Goal: Transaction & Acquisition: Book appointment/travel/reservation

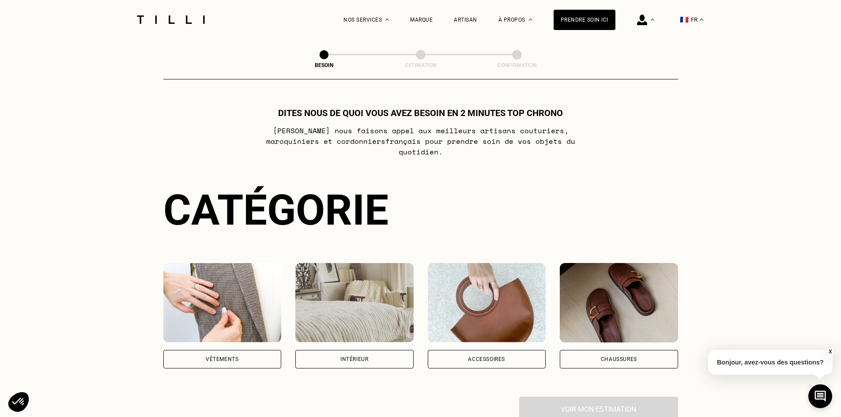
click at [341, 357] on div "Intérieur" at bounding box center [355, 359] width 28 height 5
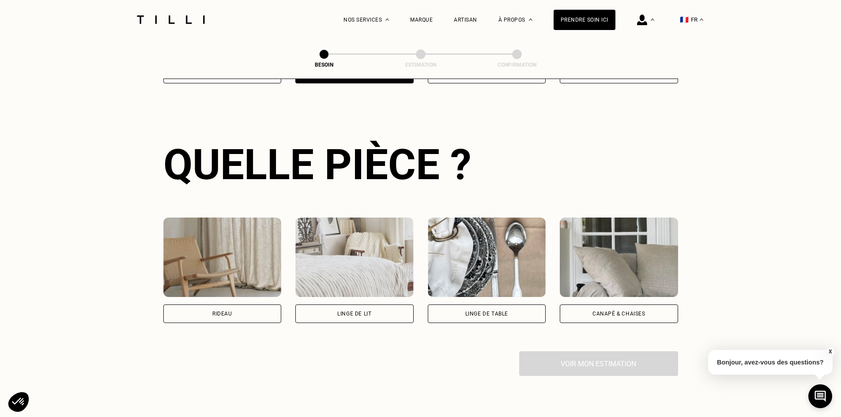
scroll to position [289, 0]
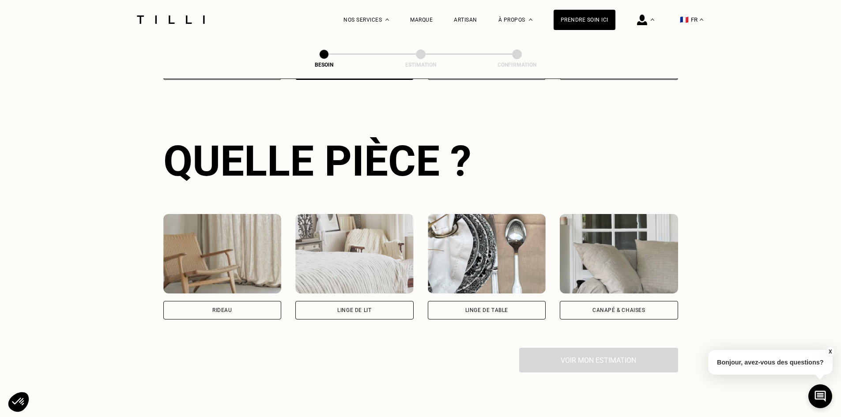
click at [248, 301] on div "Rideau" at bounding box center [222, 310] width 118 height 19
select select "FR"
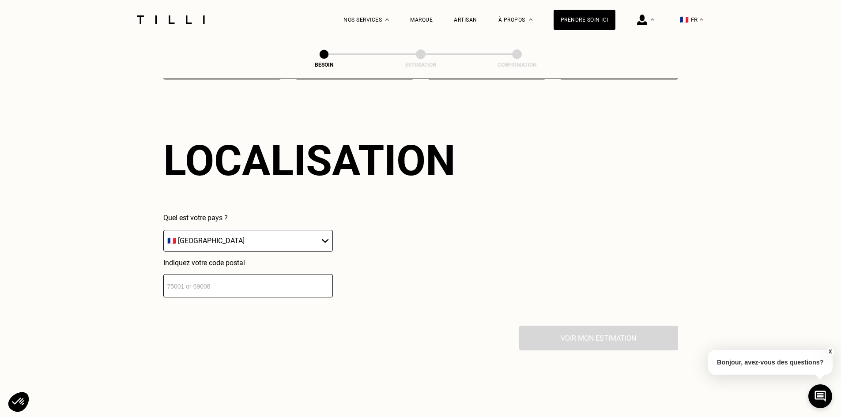
scroll to position [530, 0]
click at [217, 274] on input "number" at bounding box center [248, 284] width 170 height 23
type input "78110"
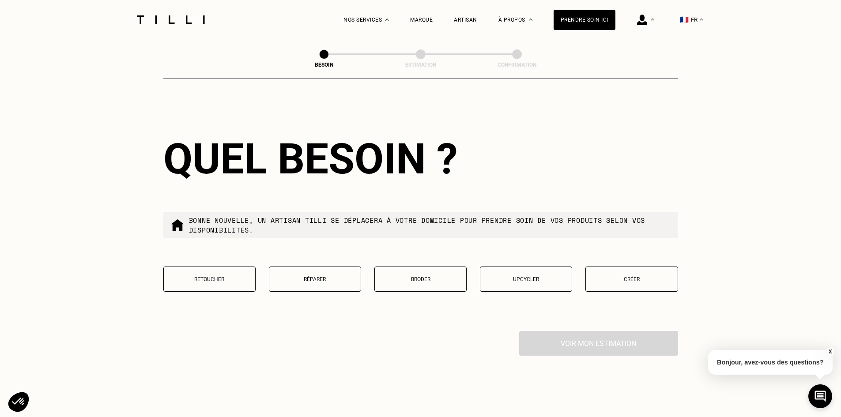
scroll to position [750, 0]
click at [205, 277] on button "Retoucher" at bounding box center [209, 278] width 92 height 25
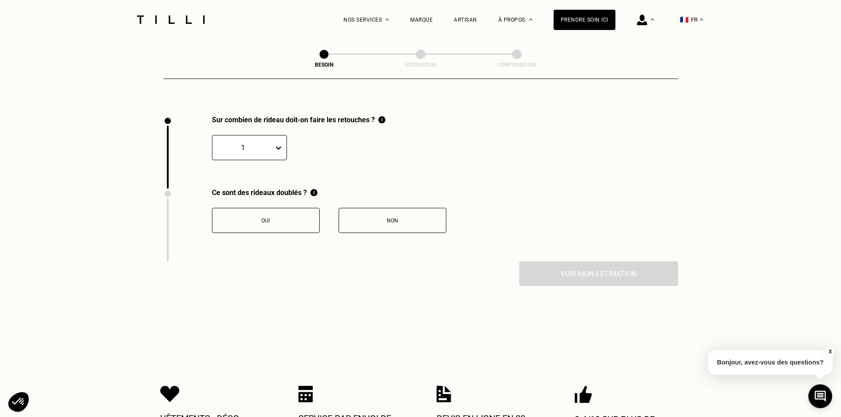
scroll to position [976, 0]
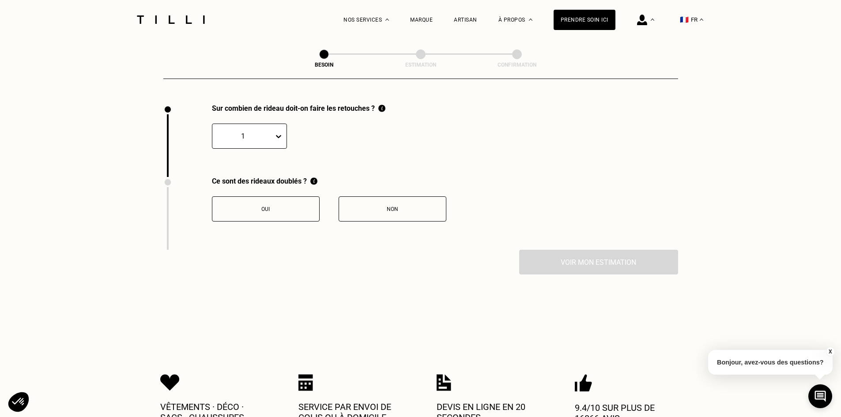
click at [373, 200] on button "Non" at bounding box center [393, 209] width 108 height 25
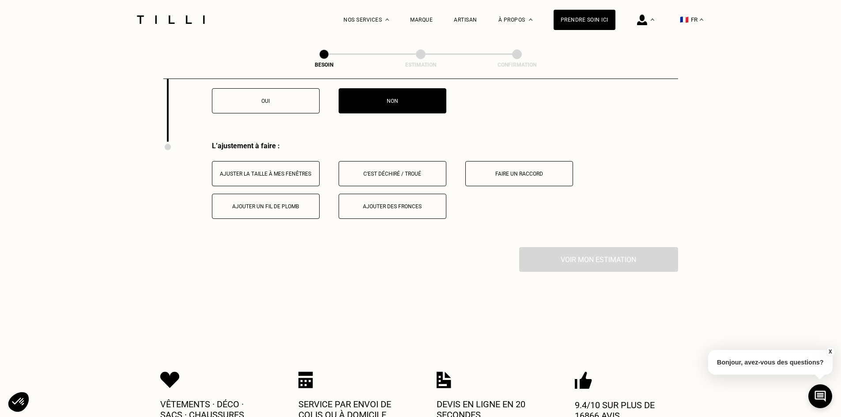
scroll to position [1122, 0]
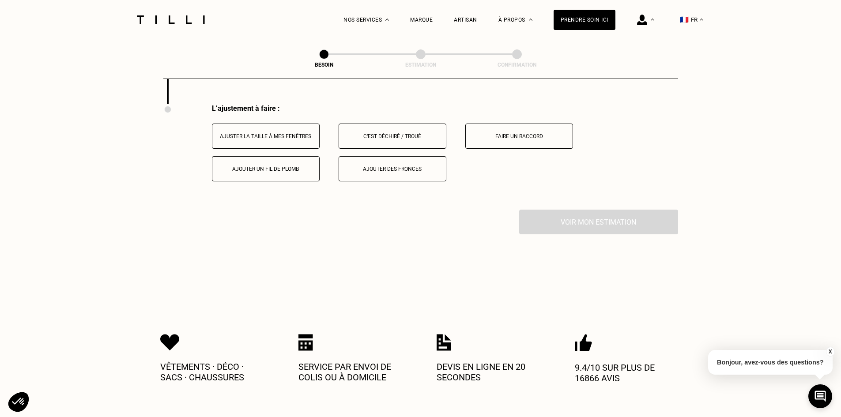
click at [285, 133] on div "Ajuster la taille à mes fenêtres" at bounding box center [266, 136] width 98 height 6
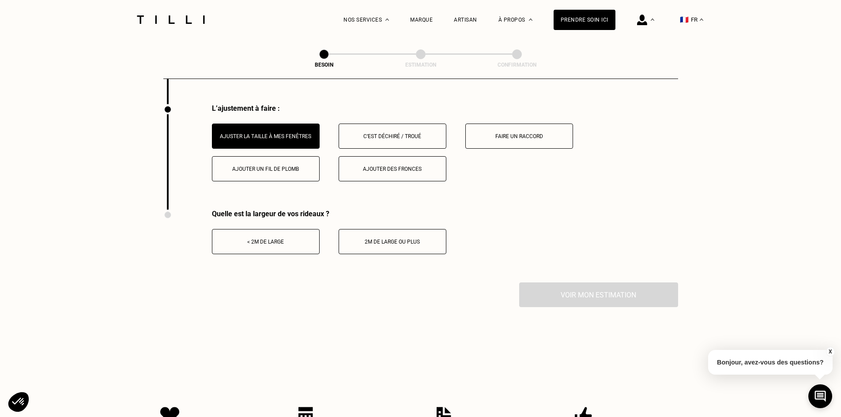
click at [283, 239] on div "< 2m de large" at bounding box center [266, 242] width 98 height 6
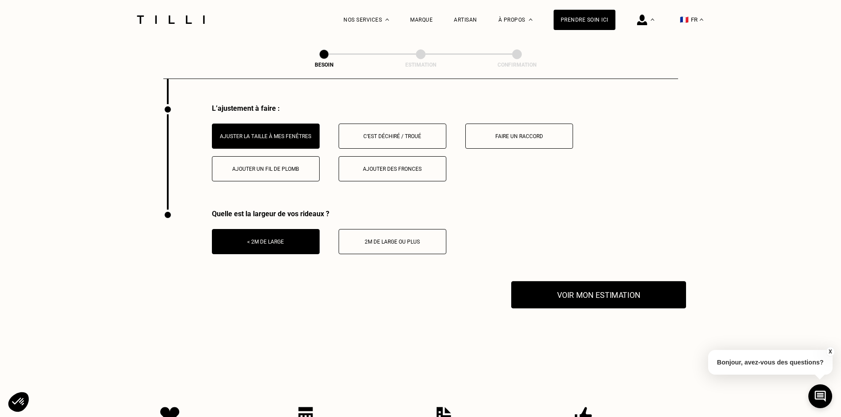
click at [647, 295] on button "Voir mon estimation" at bounding box center [598, 294] width 175 height 27
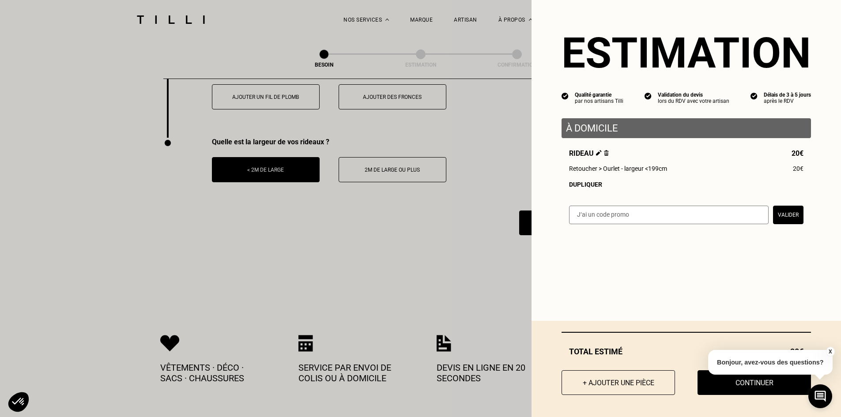
scroll to position [1210, 0]
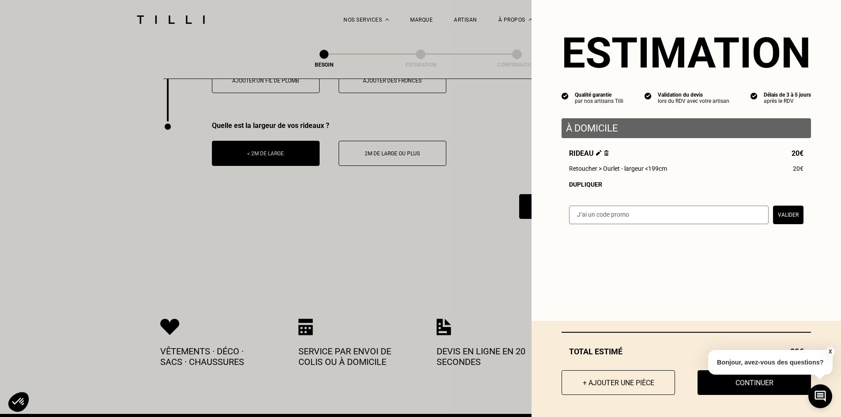
click at [704, 383] on button "Continuer" at bounding box center [755, 383] width 114 height 25
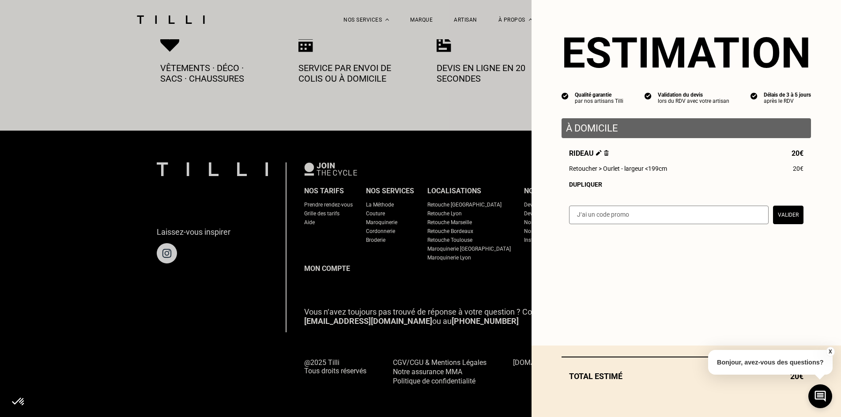
scroll to position [477, 0]
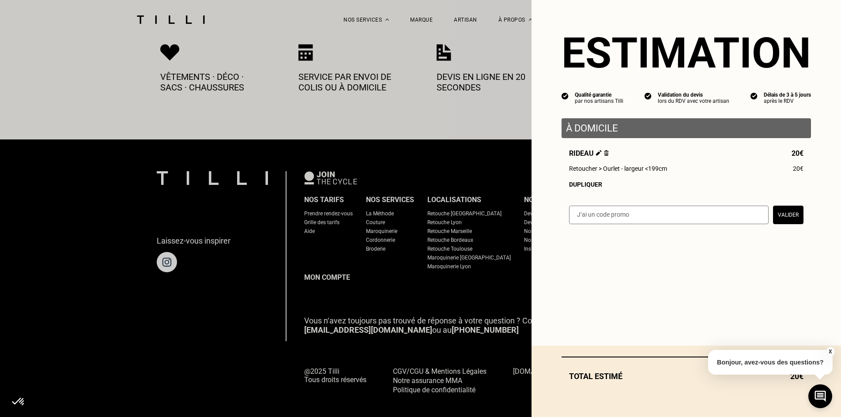
select select "FR"
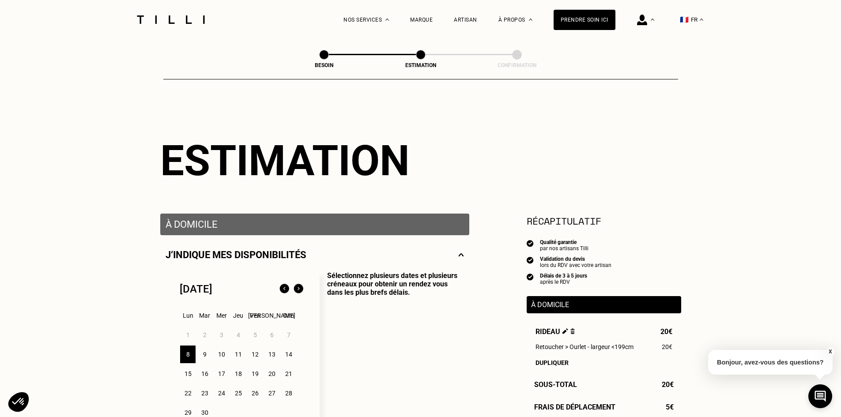
type input "06 84 26 03 71"
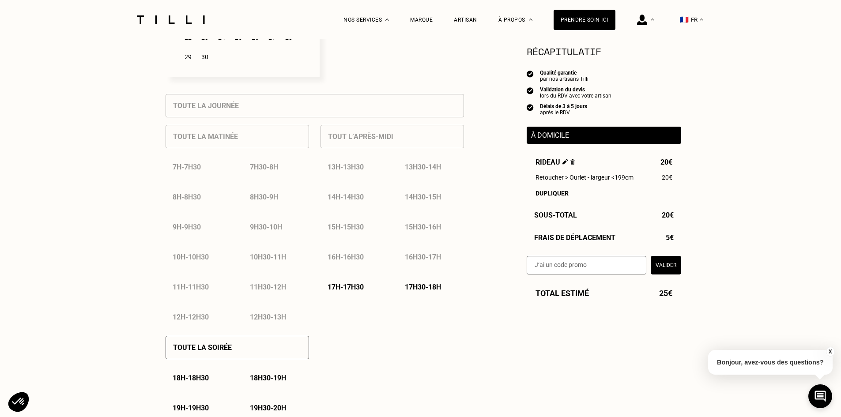
scroll to position [398, 0]
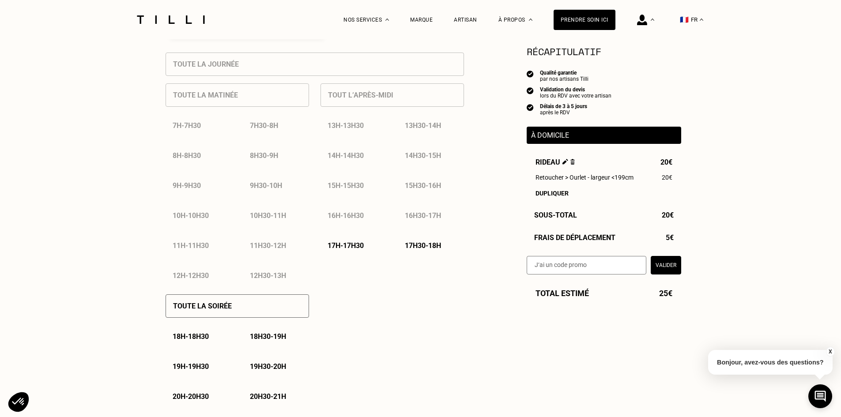
click at [360, 248] on p "17h - 17h30" at bounding box center [346, 246] width 36 height 8
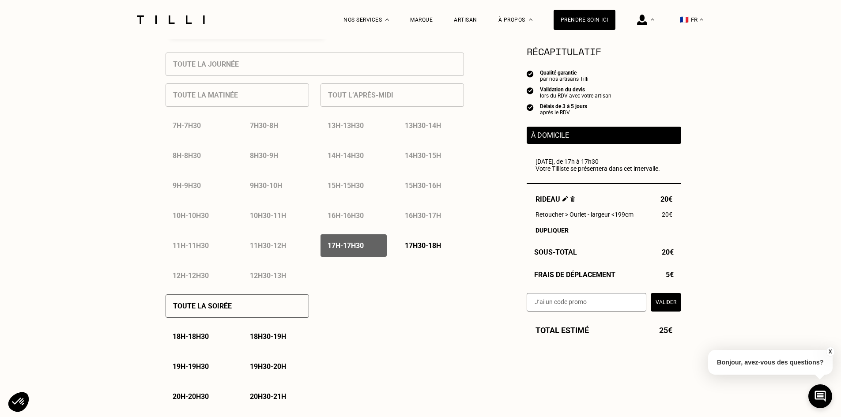
click at [417, 245] on p "17h30 - 18h" at bounding box center [423, 246] width 36 height 8
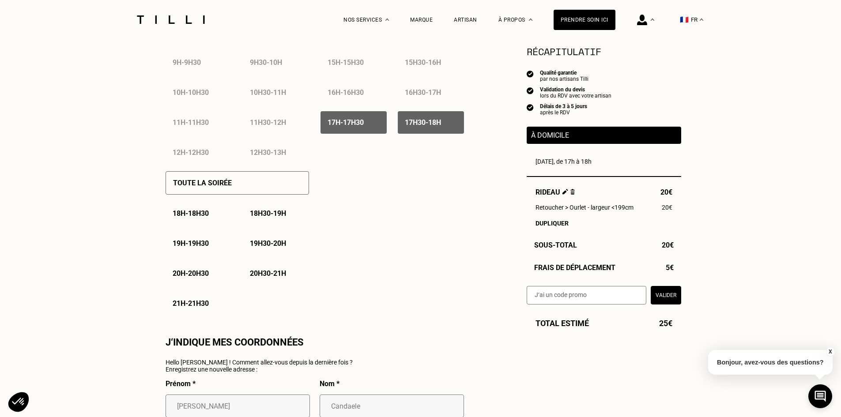
scroll to position [530, 0]
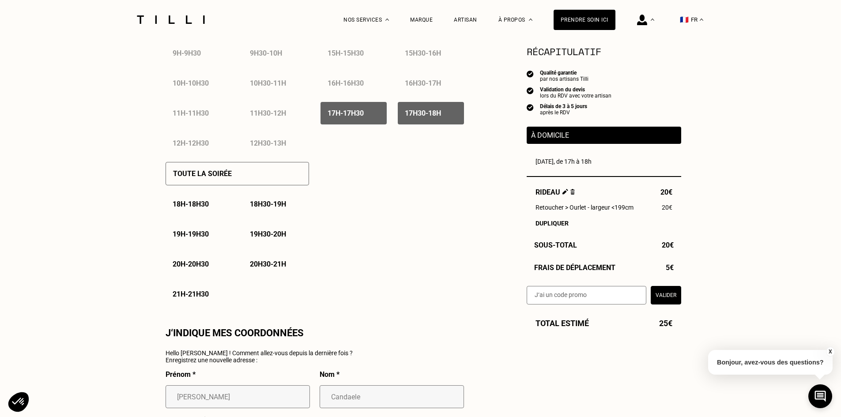
click at [241, 173] on div "Toute la soirée" at bounding box center [238, 173] width 144 height 23
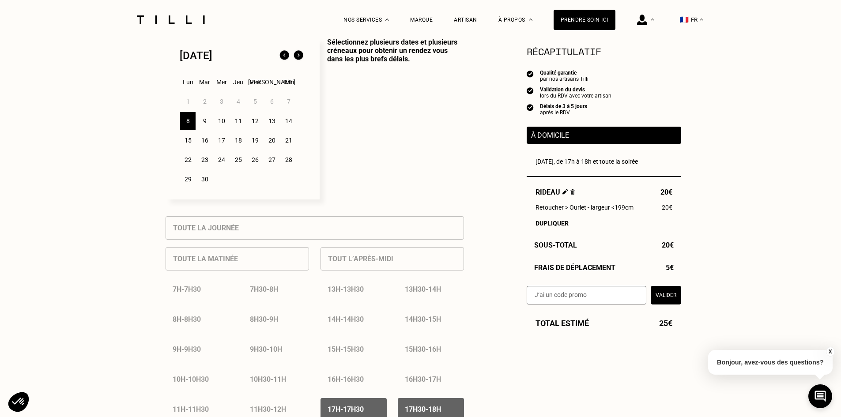
scroll to position [221, 0]
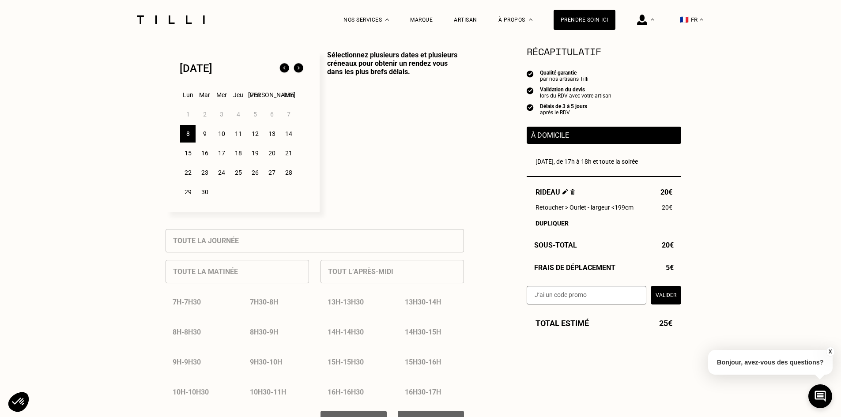
click at [205, 136] on div "9" at bounding box center [204, 134] width 15 height 18
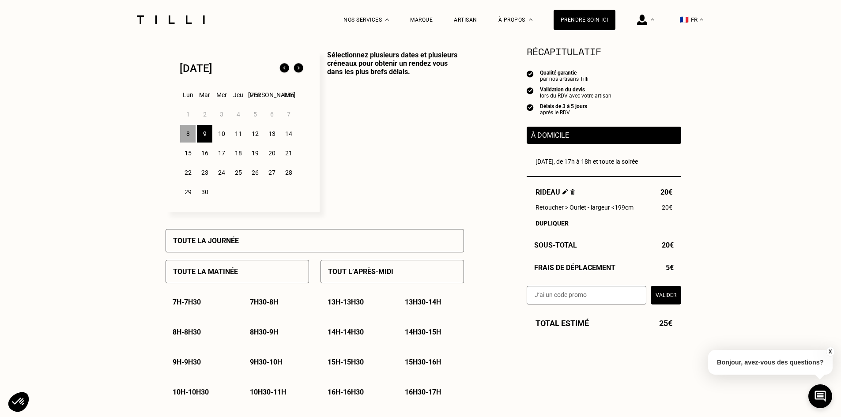
click at [243, 271] on div "Toute la matinée" at bounding box center [238, 271] width 144 height 23
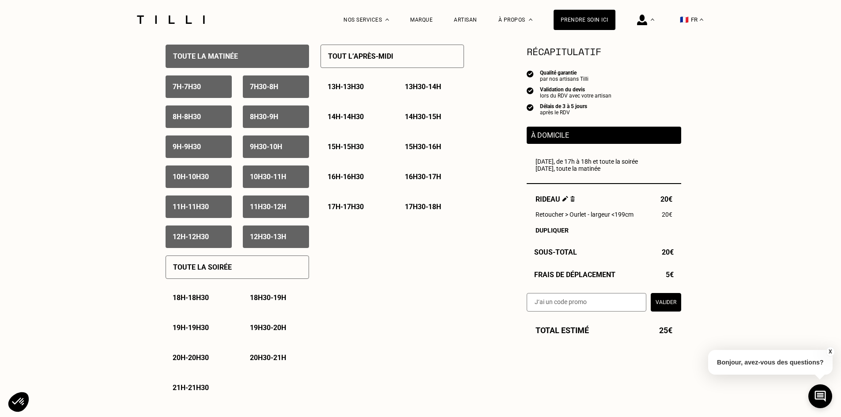
scroll to position [442, 0]
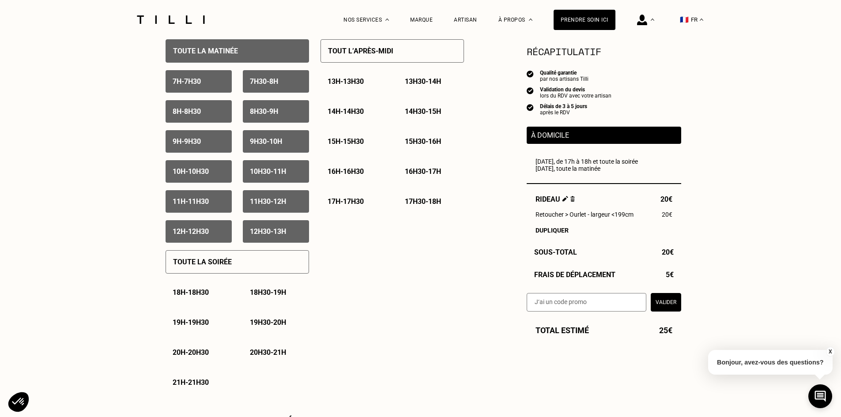
click at [222, 265] on p "Toute la soirée" at bounding box center [202, 262] width 59 height 8
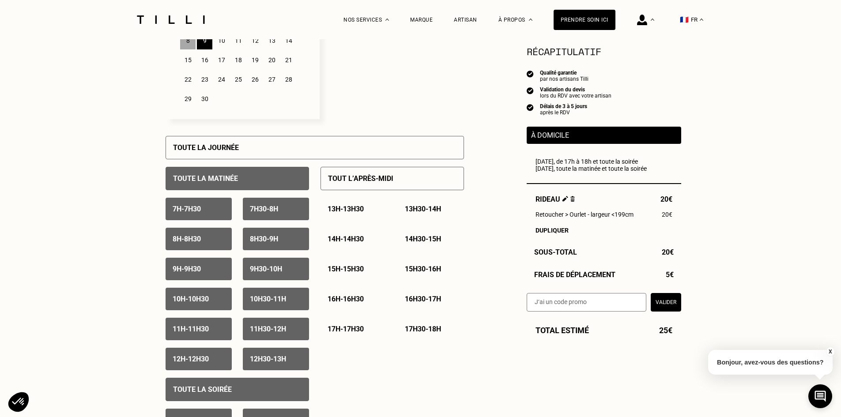
scroll to position [265, 0]
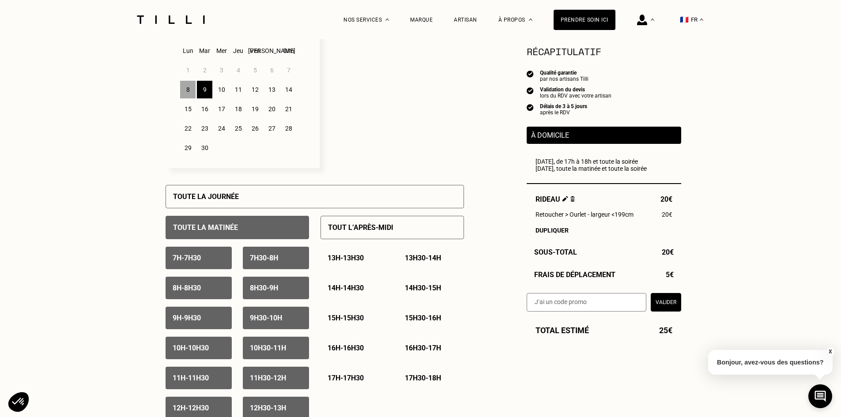
click at [334, 260] on p "13h - 13h30" at bounding box center [346, 258] width 36 height 8
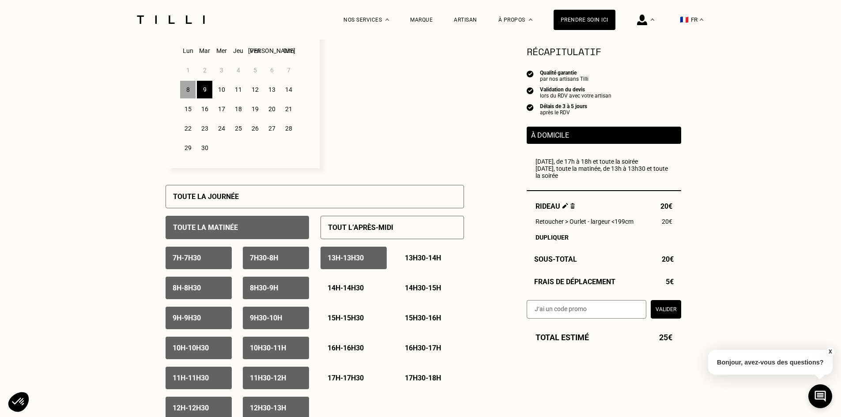
click at [220, 88] on div "10" at bounding box center [221, 90] width 15 height 18
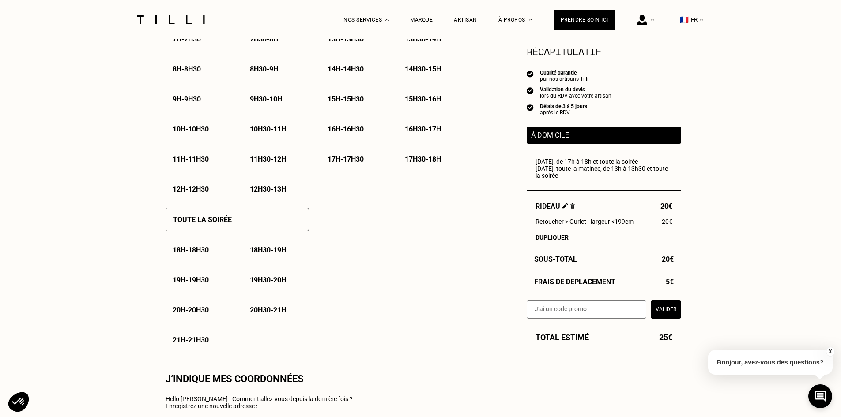
scroll to position [486, 0]
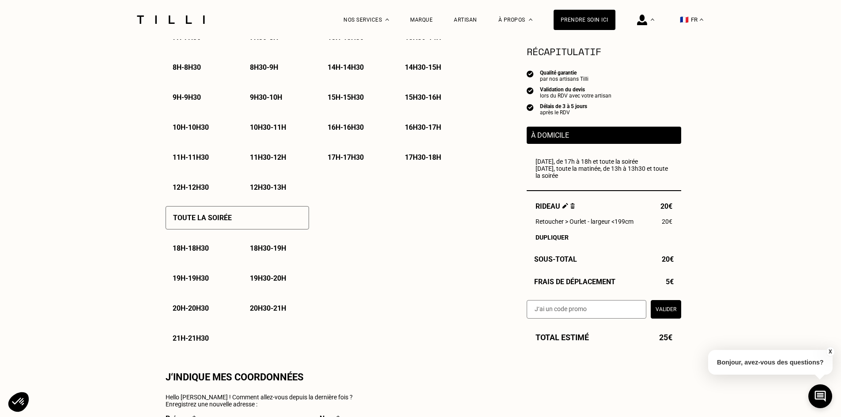
click at [250, 221] on div "Toute la soirée" at bounding box center [238, 217] width 144 height 23
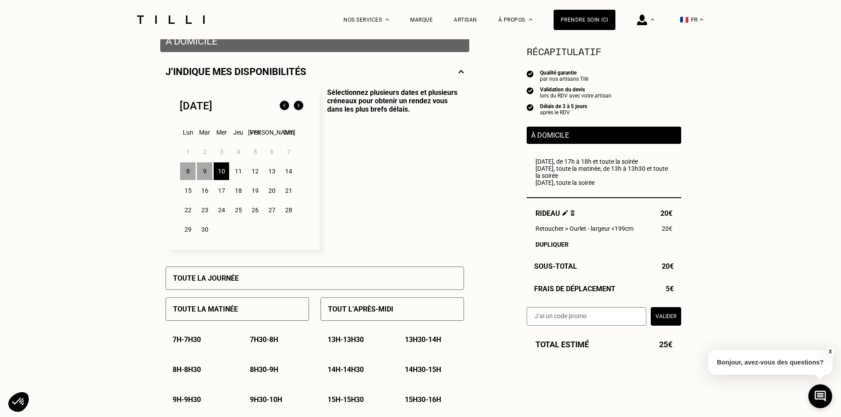
scroll to position [177, 0]
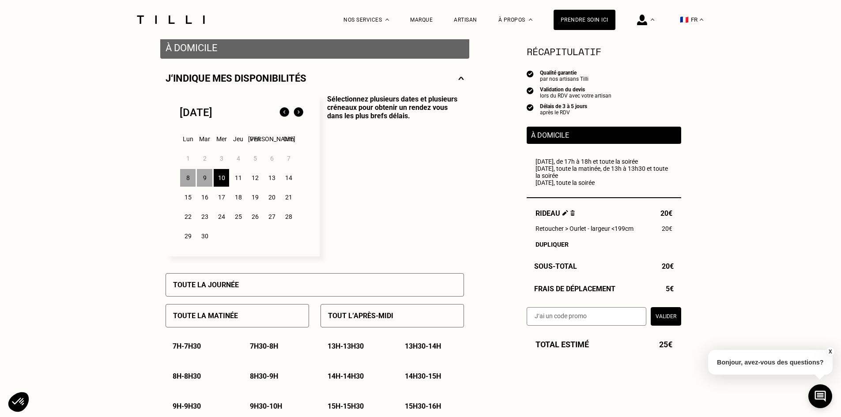
click at [255, 179] on div "12" at bounding box center [254, 178] width 15 height 18
click at [322, 282] on div "Toute la journée" at bounding box center [315, 284] width 299 height 23
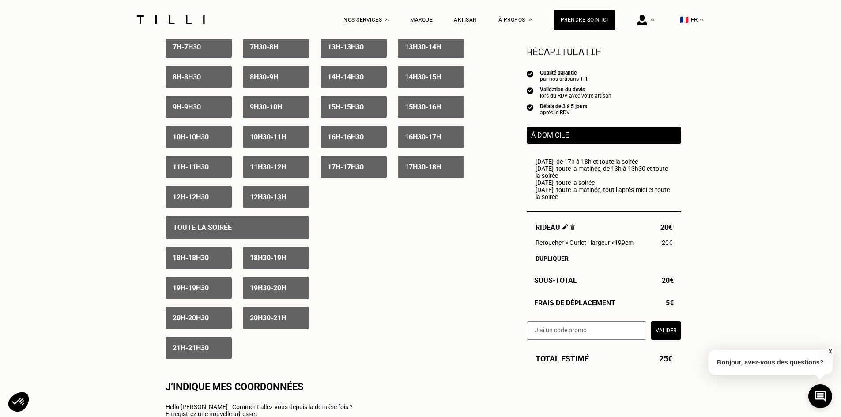
scroll to position [486, 0]
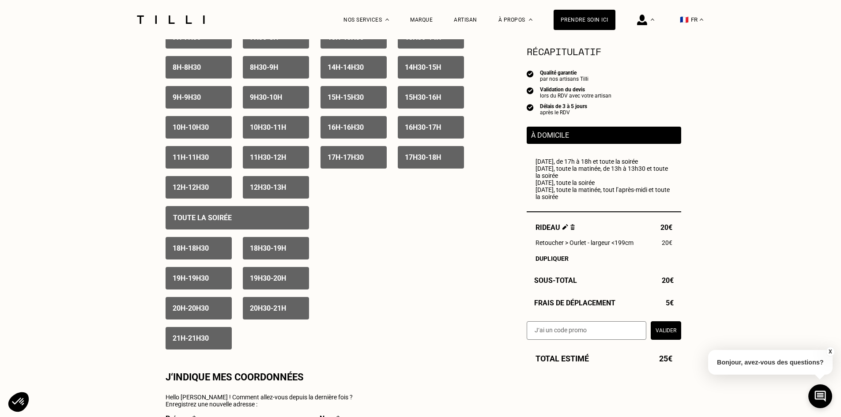
click at [213, 337] on div "21h - 21h30" at bounding box center [199, 338] width 66 height 23
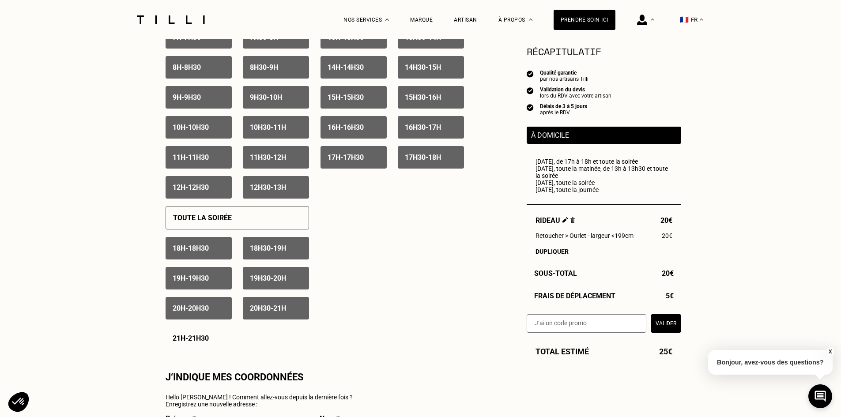
click at [256, 311] on p "20h30 - 21h" at bounding box center [268, 308] width 36 height 8
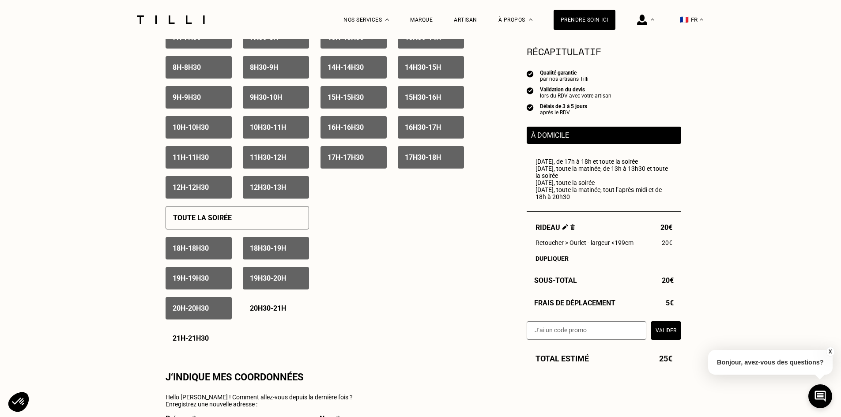
click at [213, 307] on div "20h - 20h30" at bounding box center [199, 308] width 66 height 23
click at [209, 283] on p "19h - 19h30" at bounding box center [191, 278] width 36 height 8
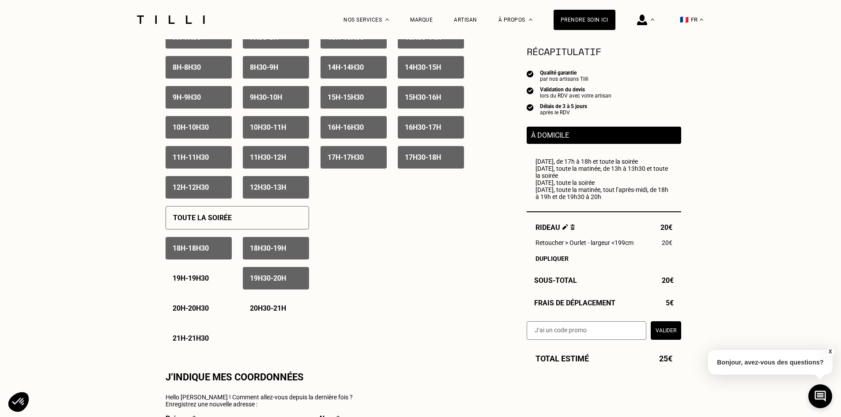
click at [263, 280] on p "19h30 - 20h" at bounding box center [268, 278] width 36 height 8
click at [220, 251] on div "18h - 18h30" at bounding box center [199, 248] width 66 height 23
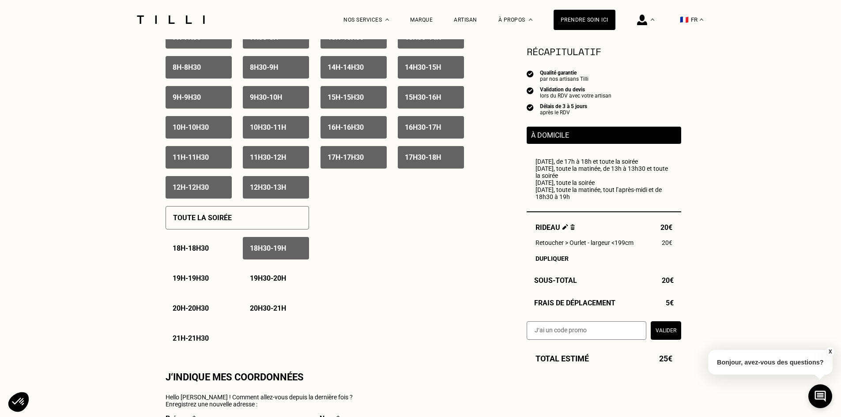
click at [266, 245] on div "18h30 - 19h" at bounding box center [276, 248] width 66 height 23
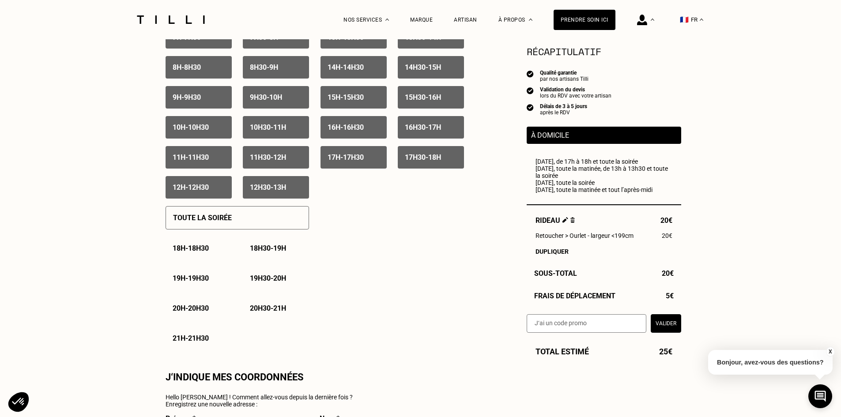
click at [665, 333] on button "Valider" at bounding box center [666, 323] width 30 height 19
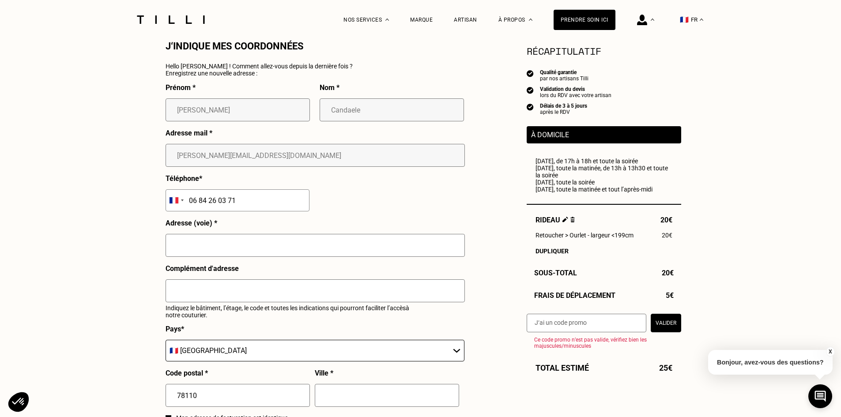
scroll to position [839, 0]
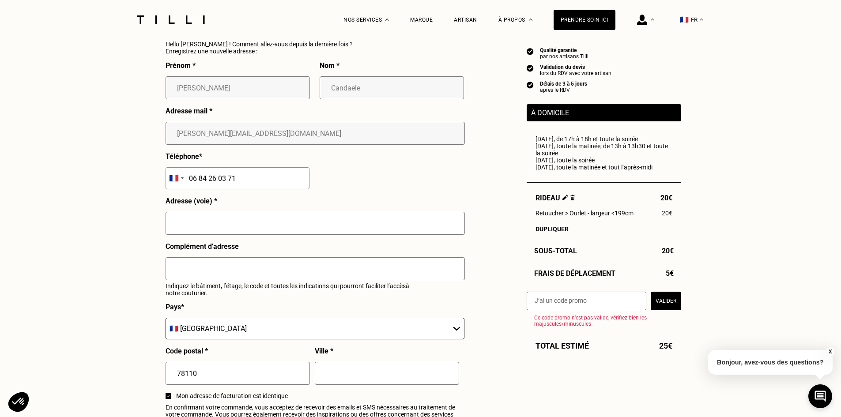
click at [262, 231] on input "text" at bounding box center [315, 223] width 299 height 23
type input "[STREET_ADDRESS]"
type input "Le Vésinet"
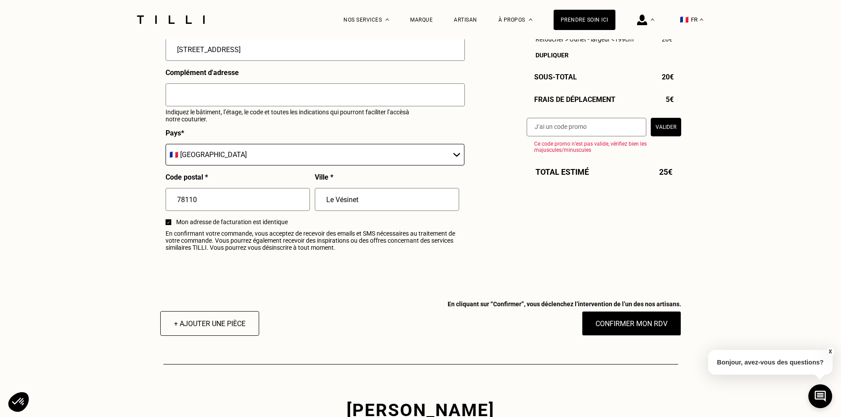
scroll to position [1016, 0]
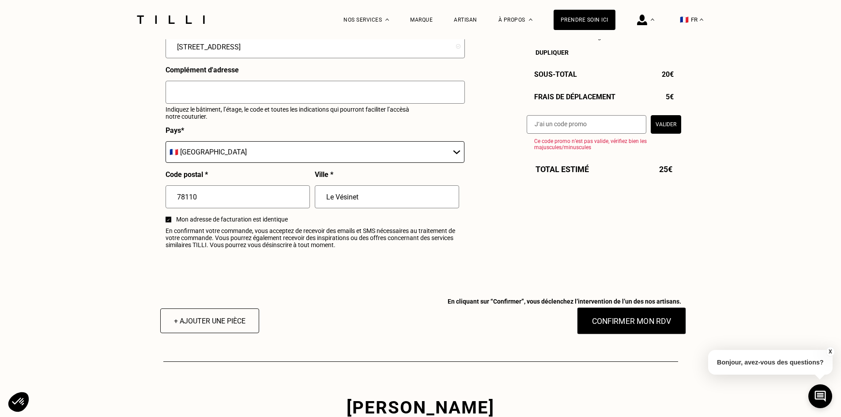
click at [629, 330] on button "Confirmer mon RDV" at bounding box center [632, 320] width 110 height 27
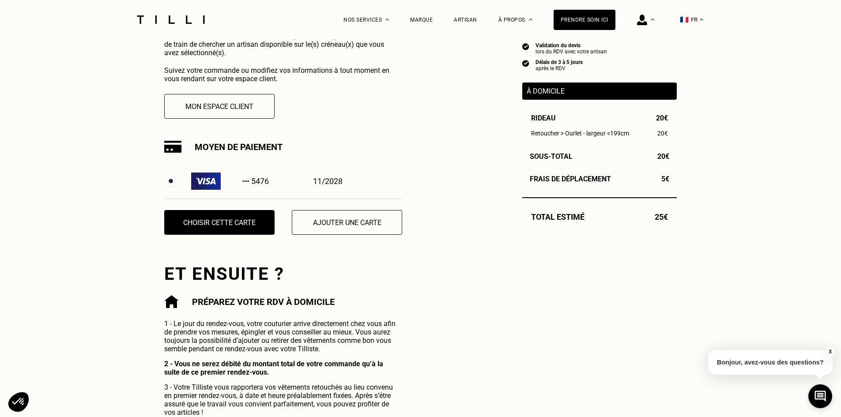
scroll to position [221, 0]
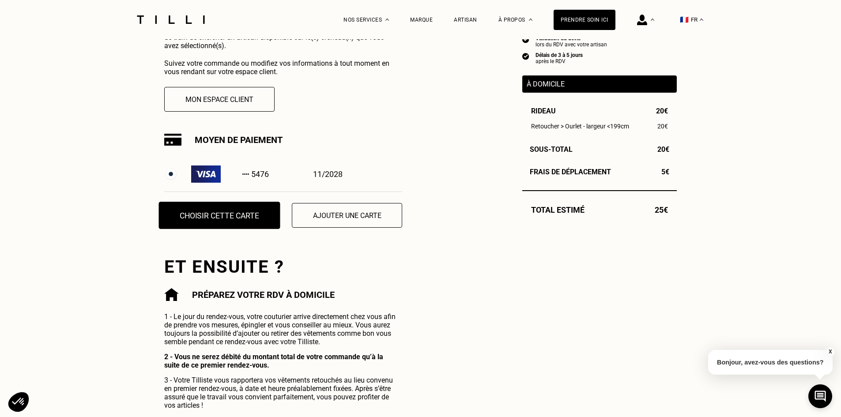
click at [241, 212] on button "Choisir cette carte" at bounding box center [219, 215] width 121 height 27
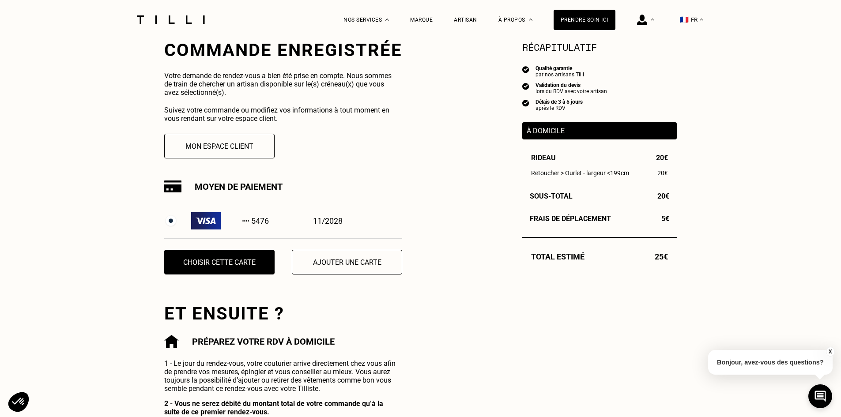
scroll to position [177, 0]
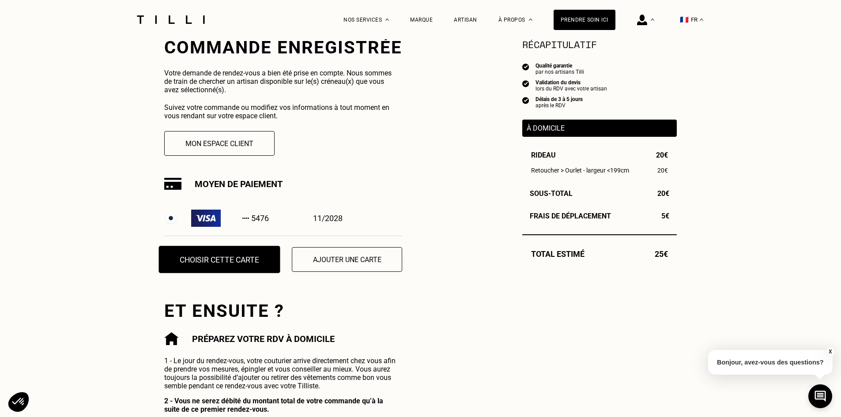
click at [226, 262] on button "Choisir cette carte" at bounding box center [219, 259] width 121 height 27
